Goal: Find specific page/section: Locate a particular part of the current website

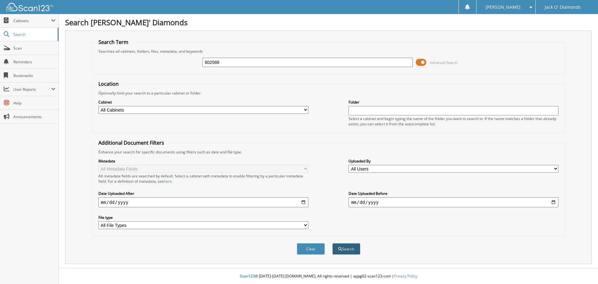
type input "602588"
click at [351, 250] on button "Search" at bounding box center [346, 249] width 28 height 12
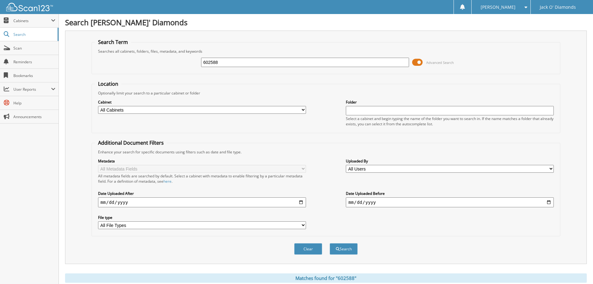
click at [418, 60] on span at bounding box center [417, 62] width 11 height 9
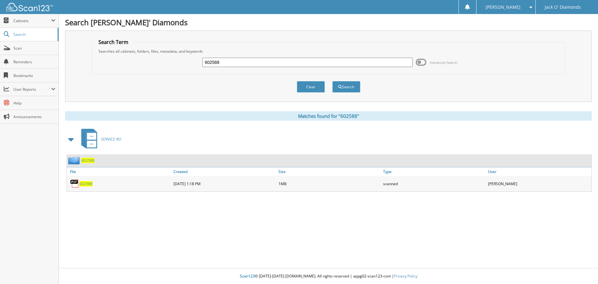
click at [86, 183] on span "602588" at bounding box center [85, 183] width 13 height 5
